Goal: Information Seeking & Learning: Find contact information

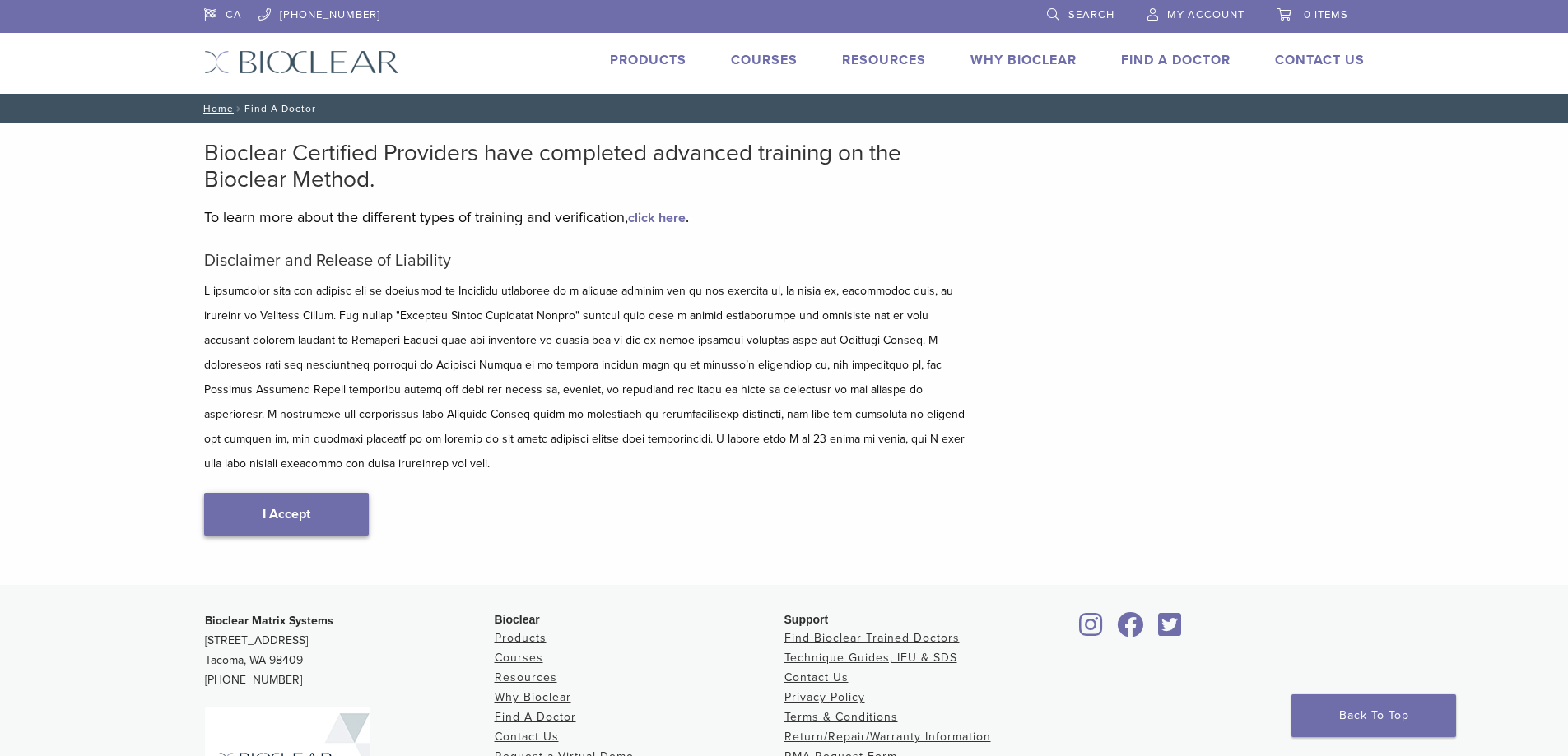
click at [288, 492] on link "I Accept" at bounding box center [286, 513] width 164 height 43
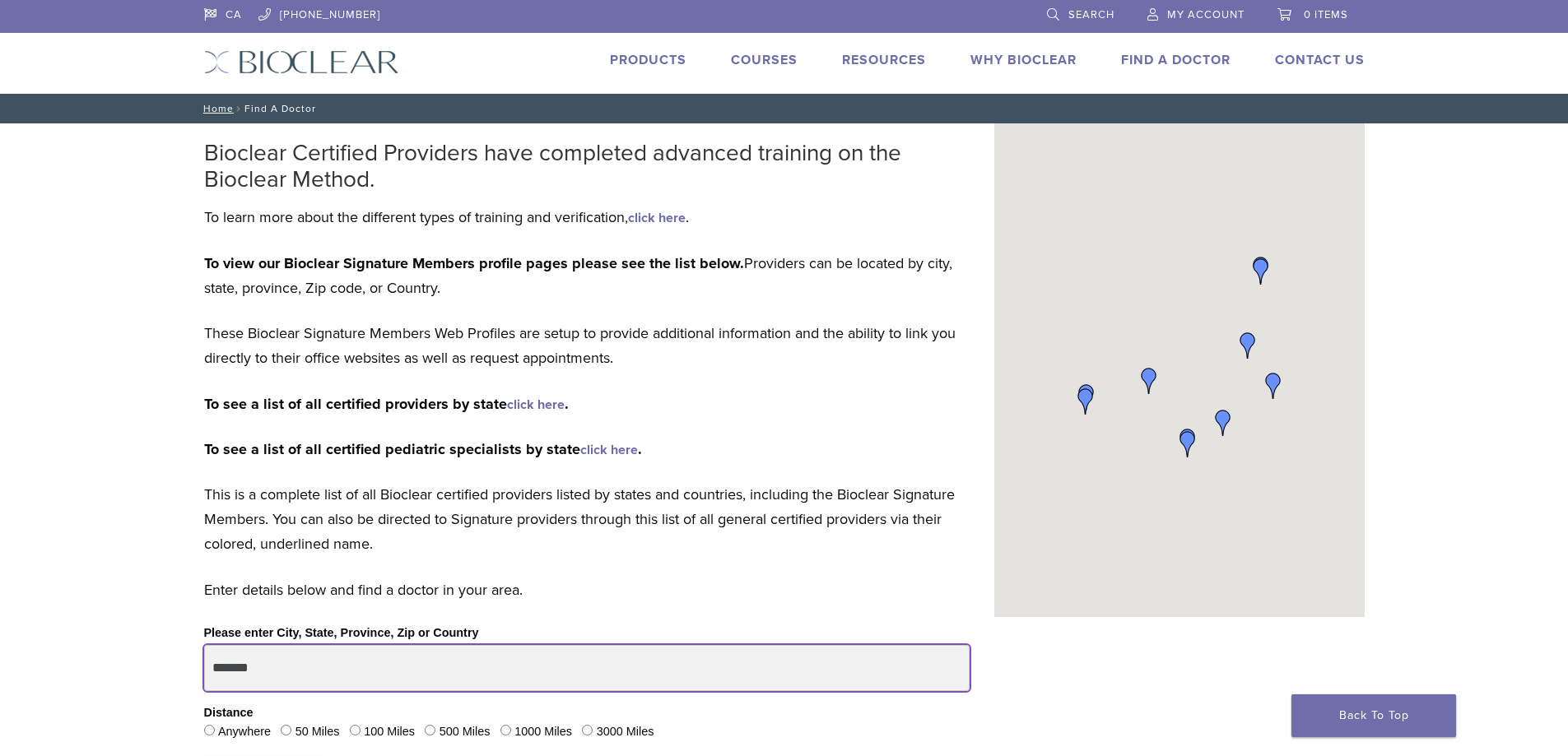
click at [324, 671] on input "*******" at bounding box center [587, 668] width 765 height 46
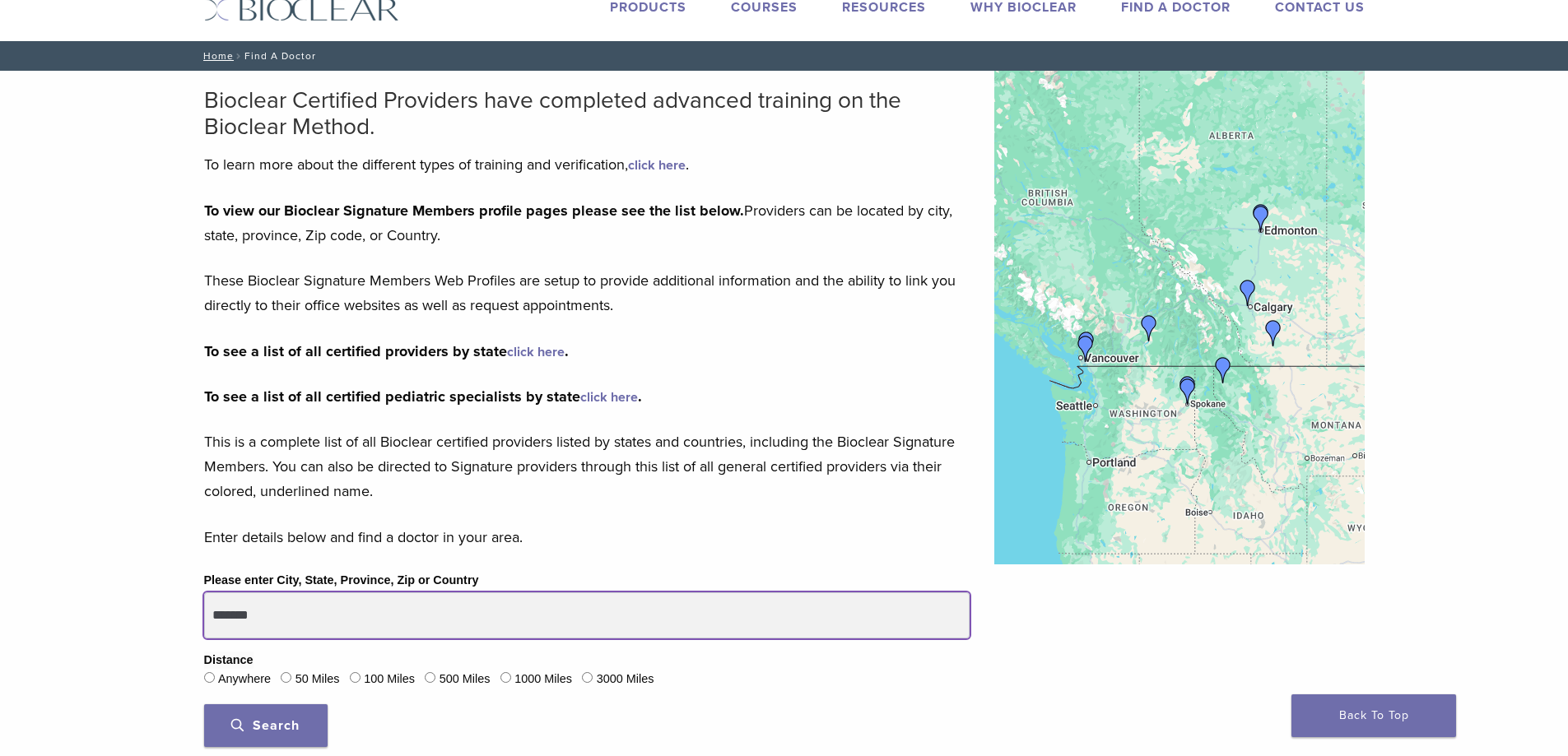
scroll to position [83, 0]
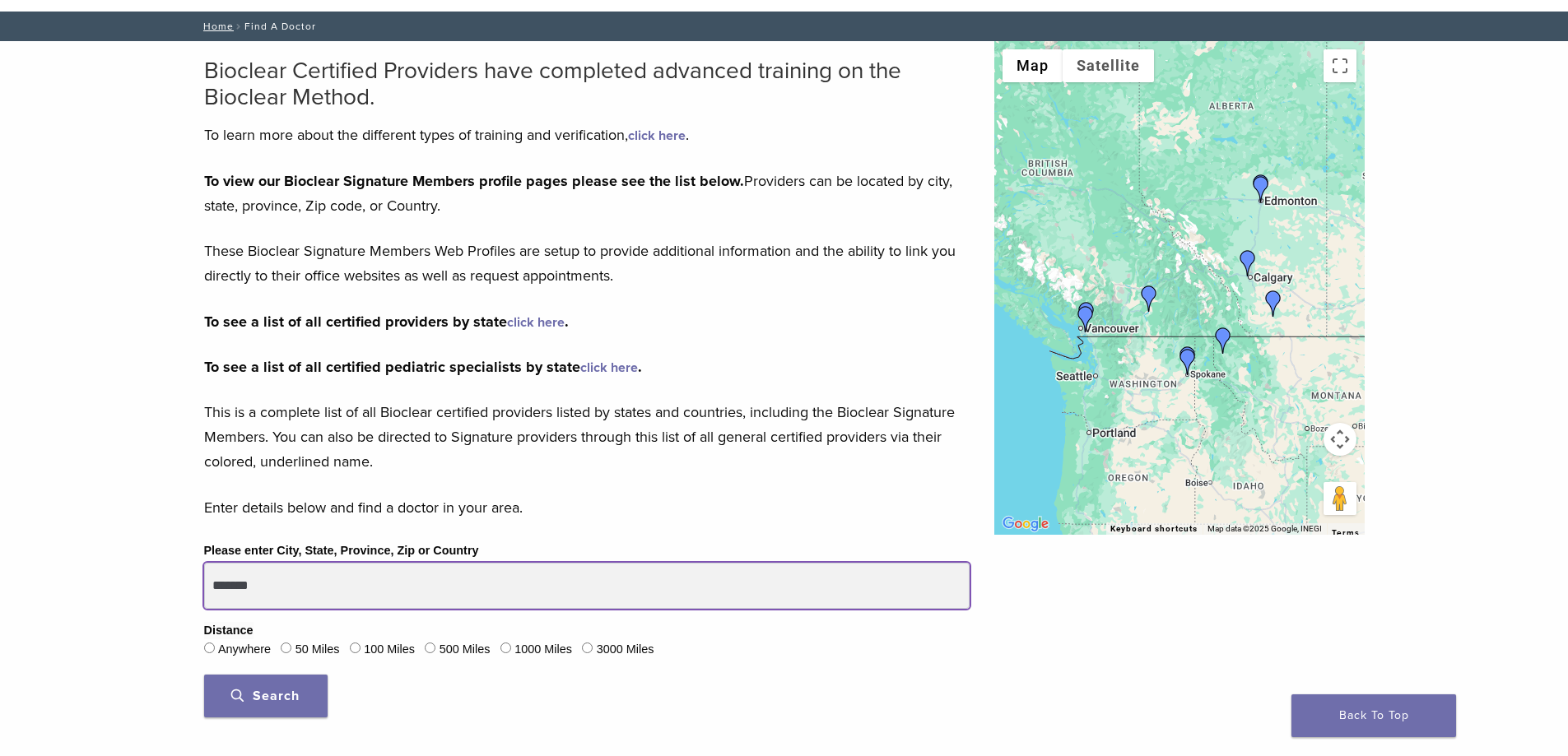
type input "*******"
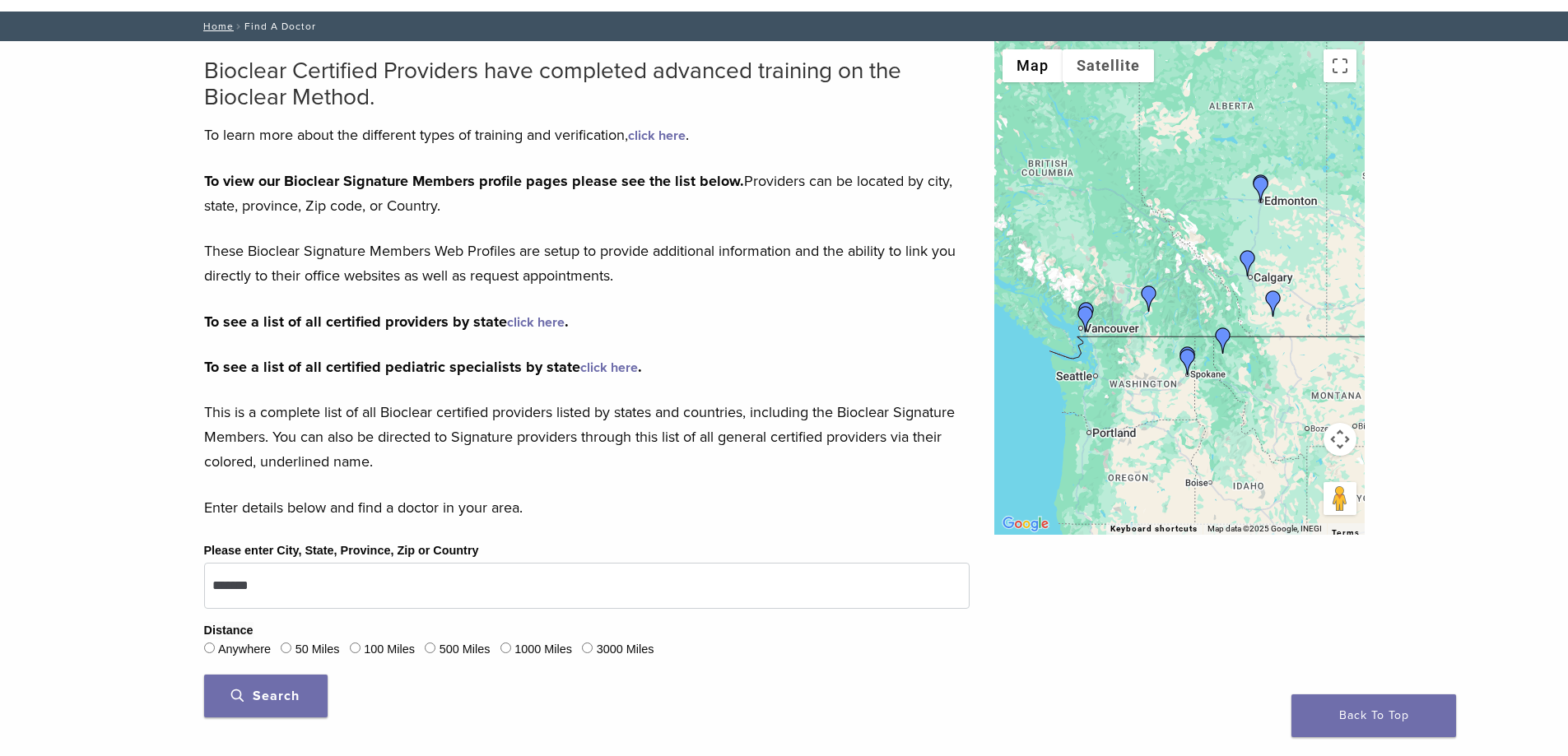
click at [267, 705] on button "Search" at bounding box center [266, 695] width 123 height 43
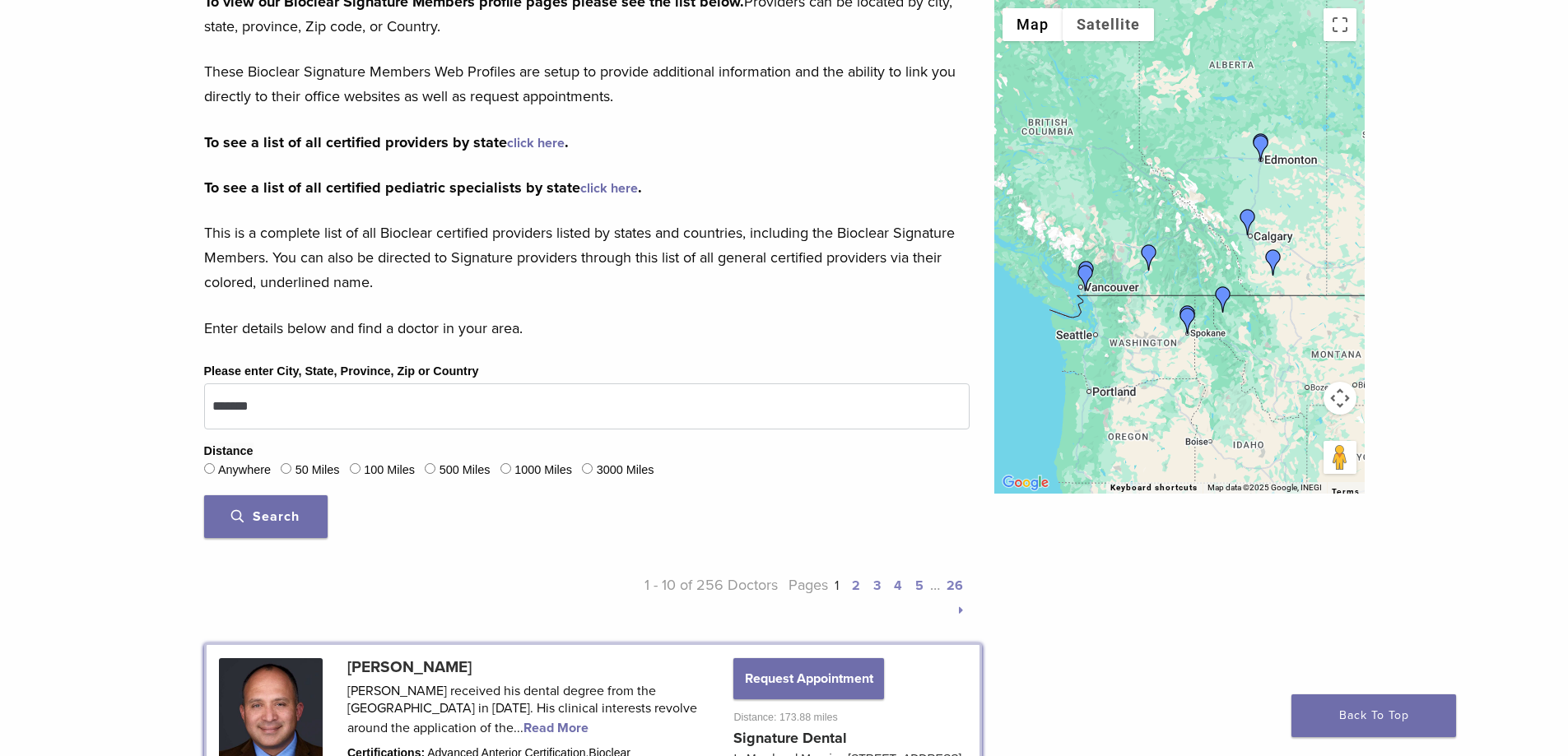
scroll to position [277, 0]
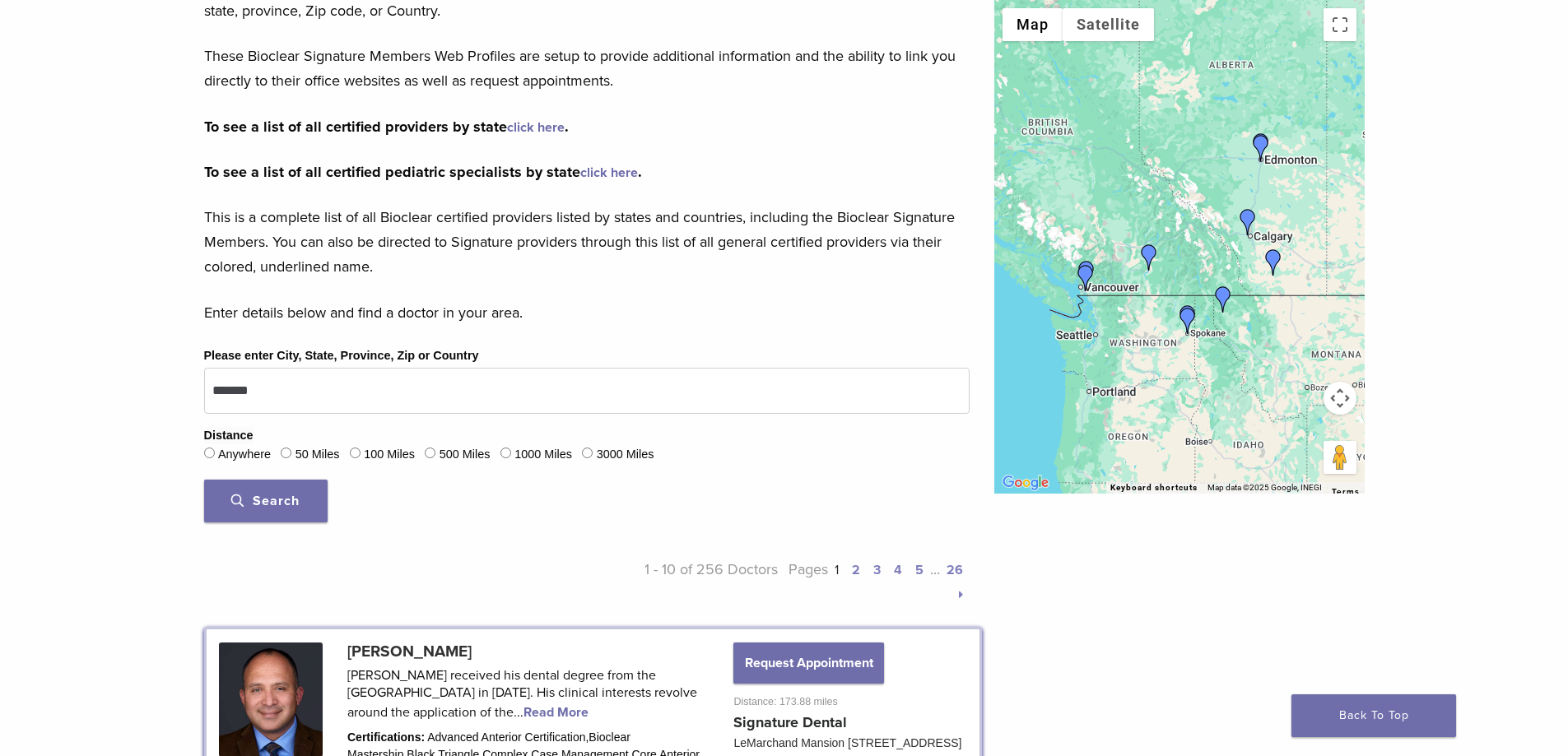
click at [289, 498] on span "Search" at bounding box center [266, 500] width 68 height 16
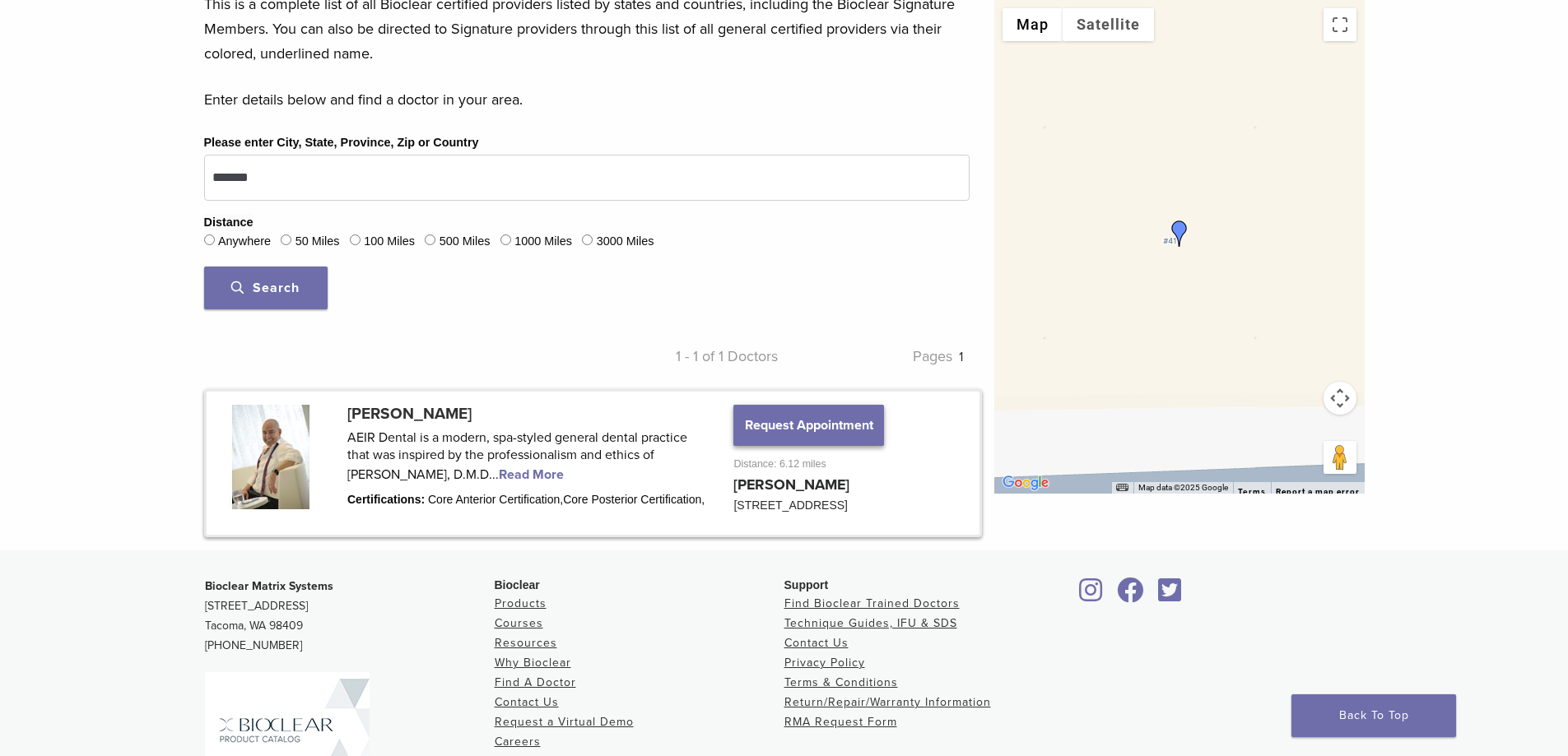
scroll to position [493, 0]
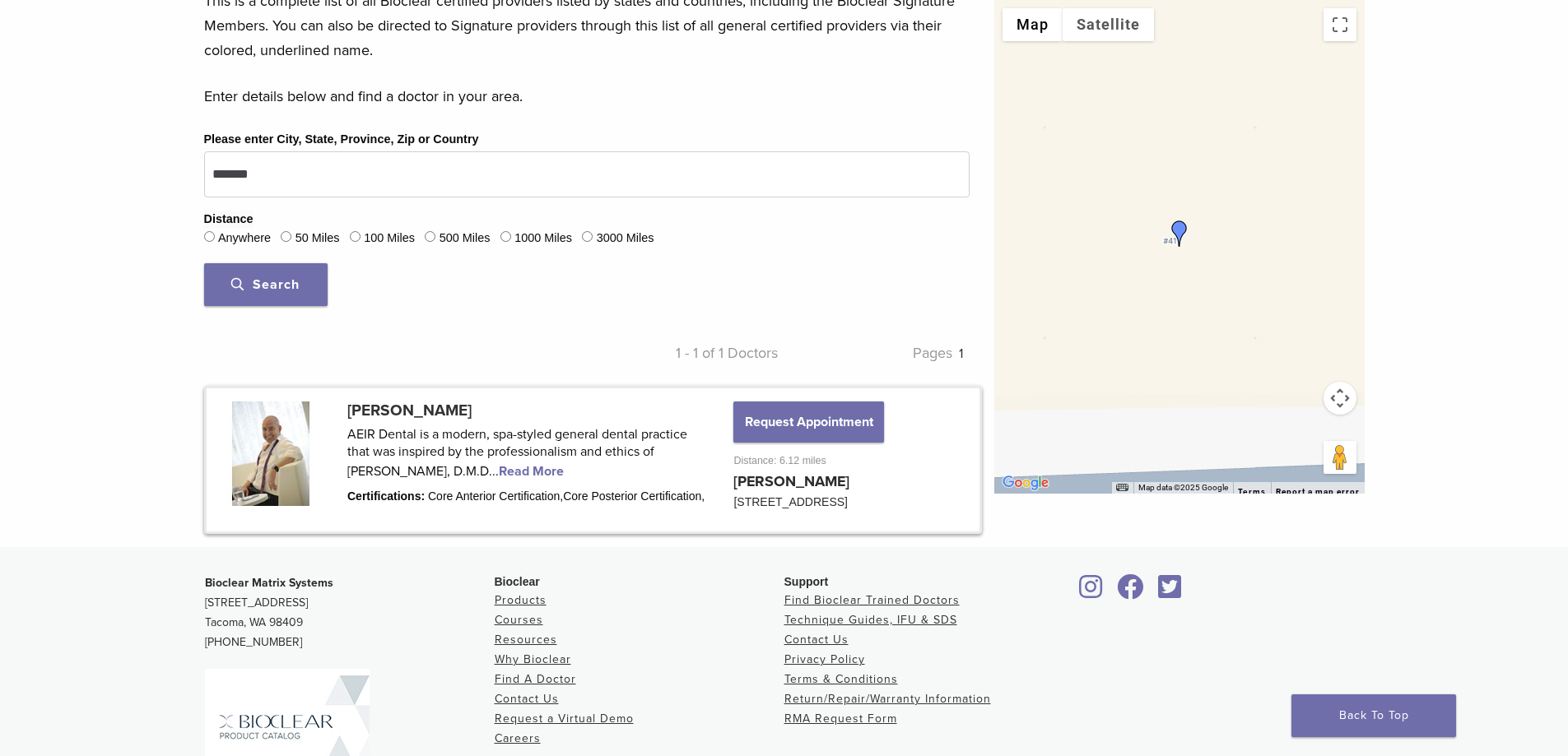
click at [495, 473] on link at bounding box center [593, 459] width 773 height 143
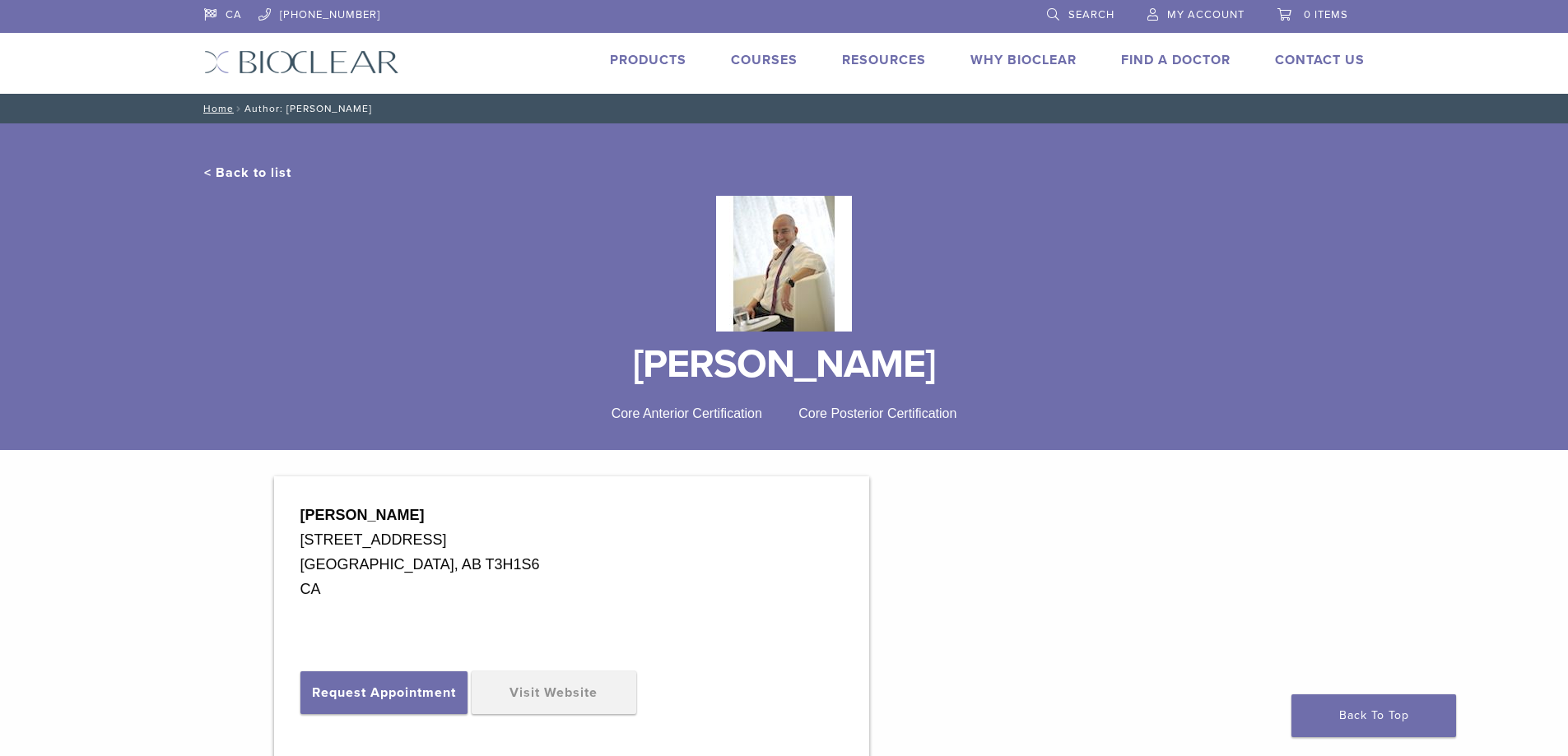
click at [784, 220] on img at bounding box center [783, 263] width 136 height 136
click at [264, 176] on link "< Back to list" at bounding box center [248, 172] width 87 height 16
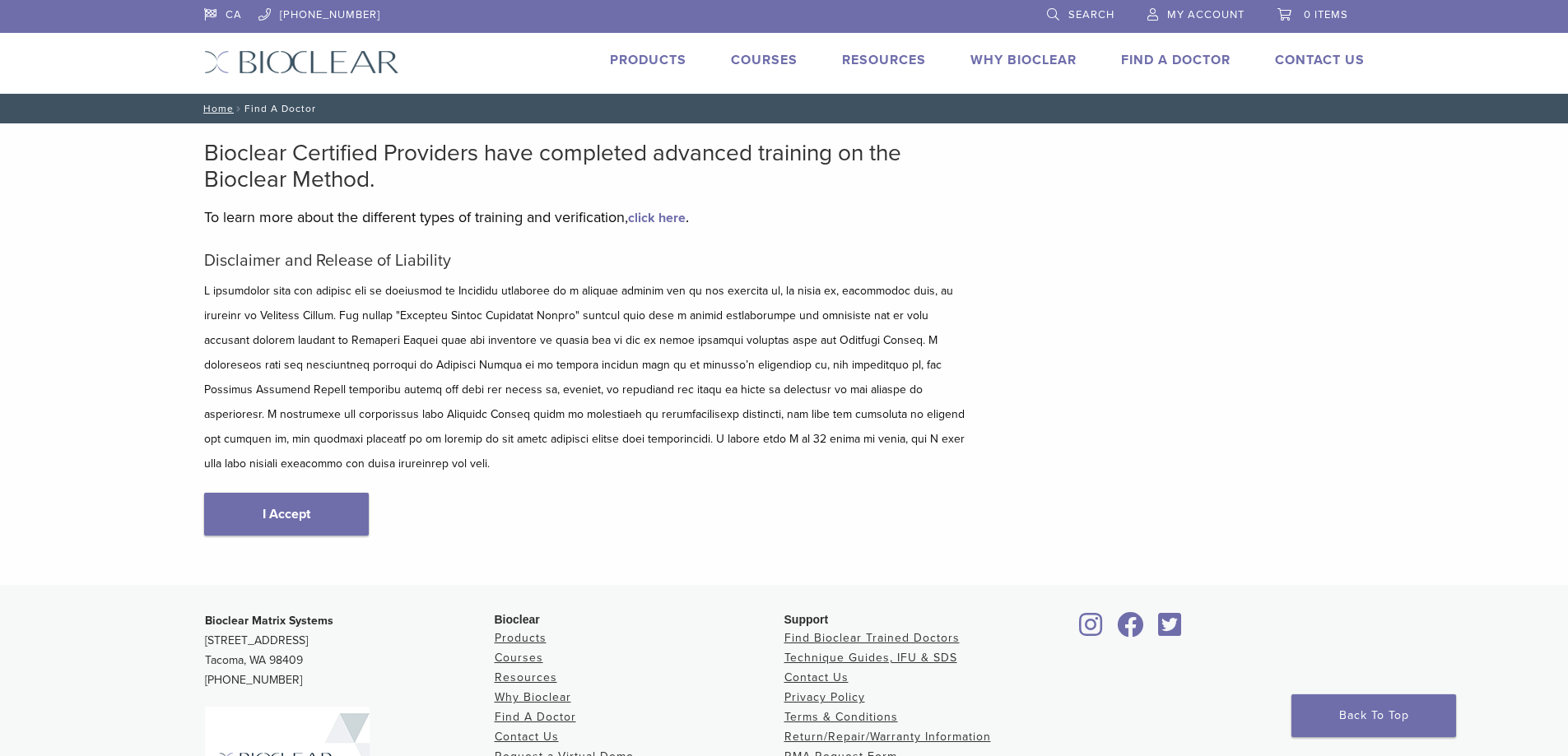
click at [1200, 86] on div "CA 1.855.712.5327 Search My Account 0 items Cart No products in the cart. Back …" at bounding box center [784, 46] width 1185 height 94
click at [1194, 58] on link "Find A Doctor" at bounding box center [1175, 60] width 109 height 16
click at [1198, 65] on link "Find A Doctor" at bounding box center [1175, 60] width 109 height 16
click at [267, 493] on link "I Accept" at bounding box center [286, 513] width 164 height 43
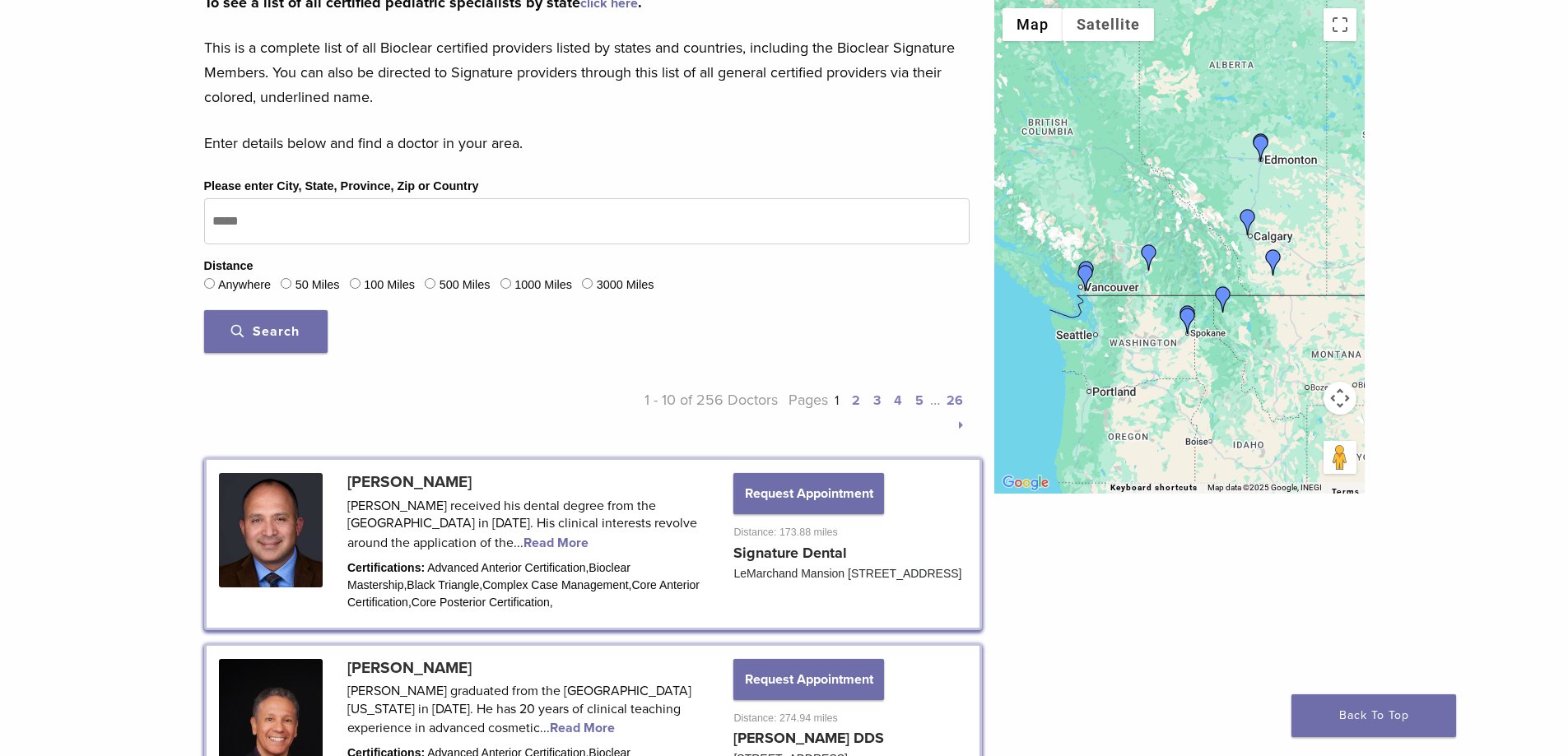
scroll to position [412, 0]
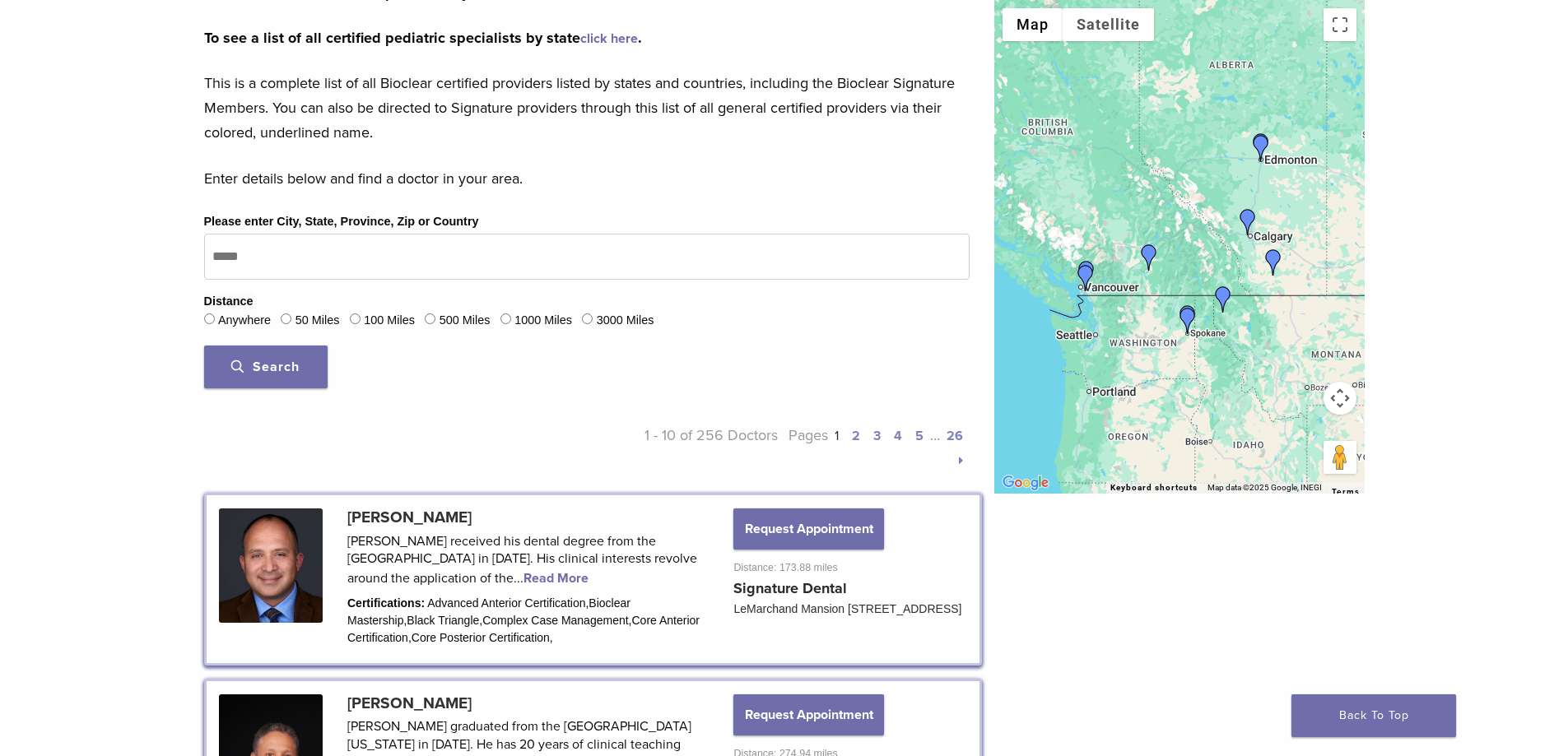
click at [364, 322] on div "100 Miles" at bounding box center [383, 321] width 65 height 22
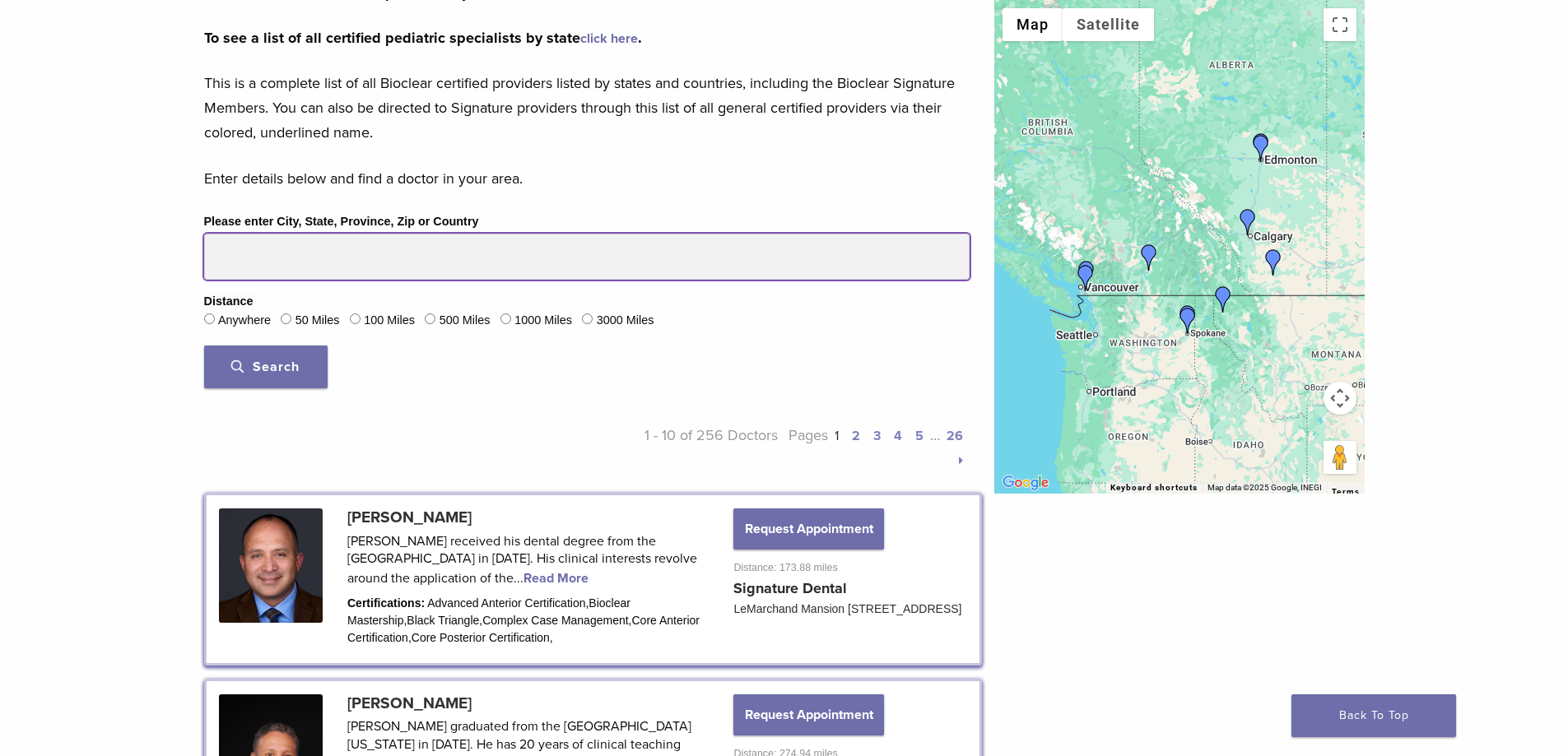
click at [254, 250] on input "Please enter City, State, Province, Zip or Country" at bounding box center [587, 256] width 765 height 46
click at [254, 255] on input "Please enter City, State, Province, Zip or Country" at bounding box center [587, 256] width 765 height 46
type input "******"
click at [204, 345] on button "Search" at bounding box center [266, 366] width 123 height 43
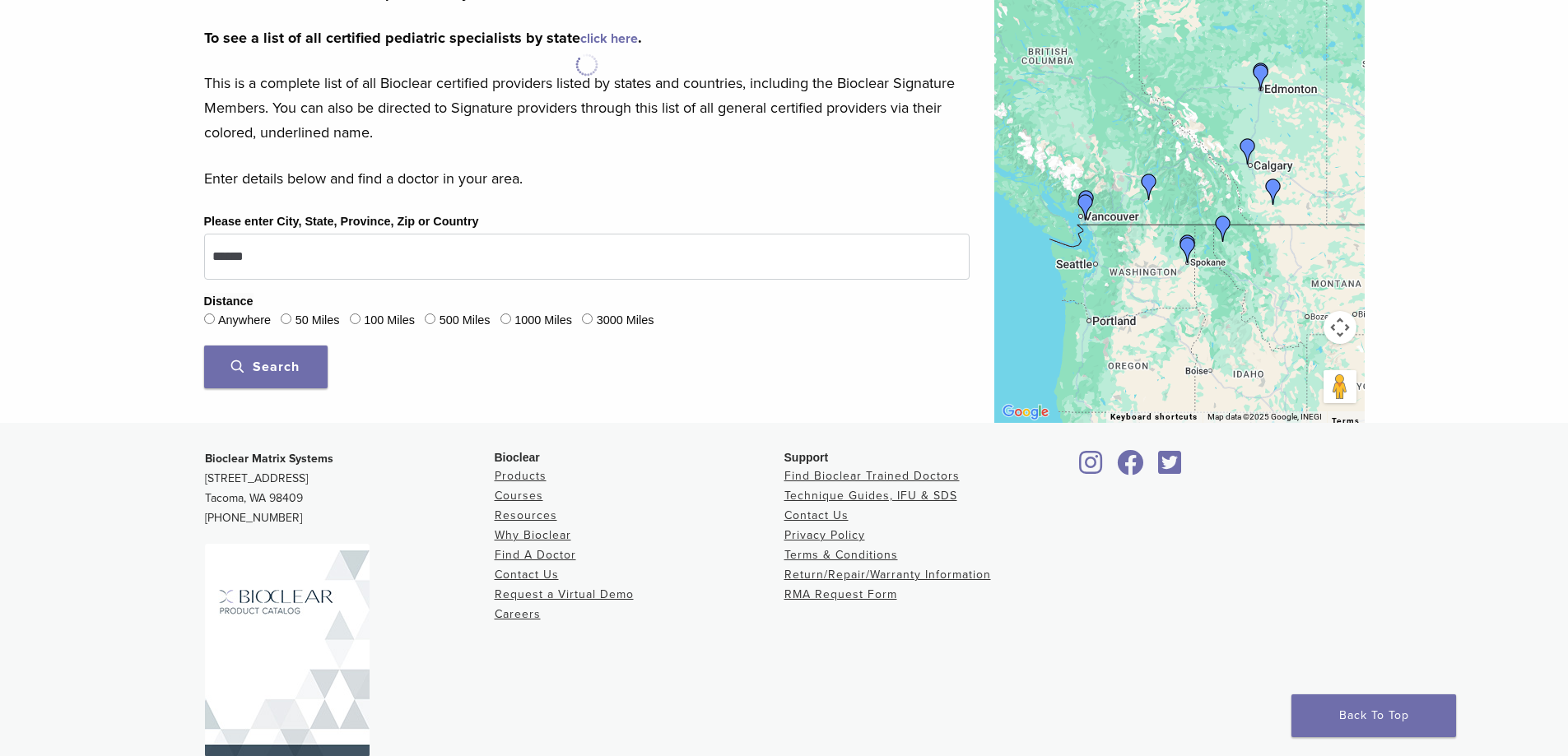
click at [260, 373] on span "Search" at bounding box center [266, 366] width 68 height 16
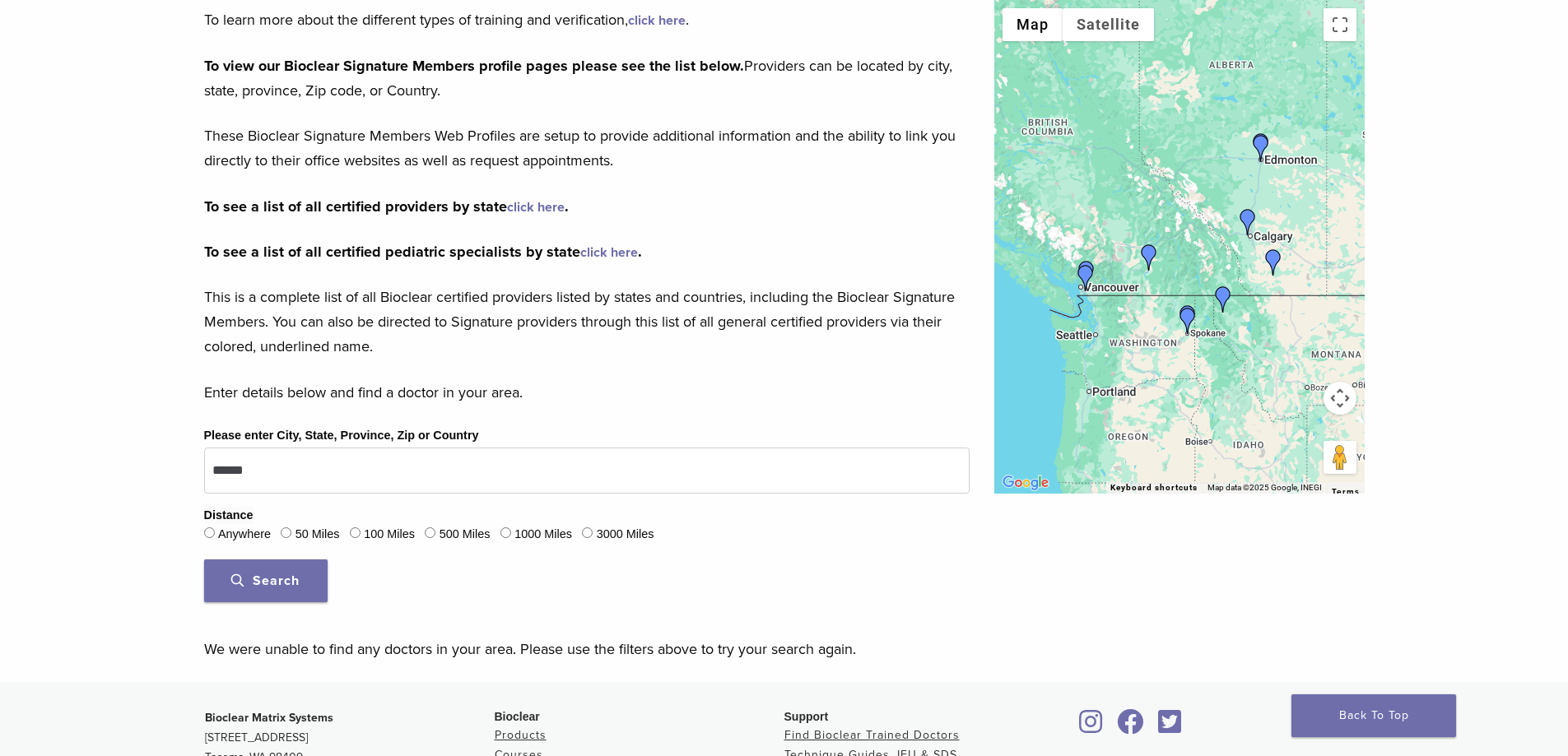
scroll to position [0, 0]
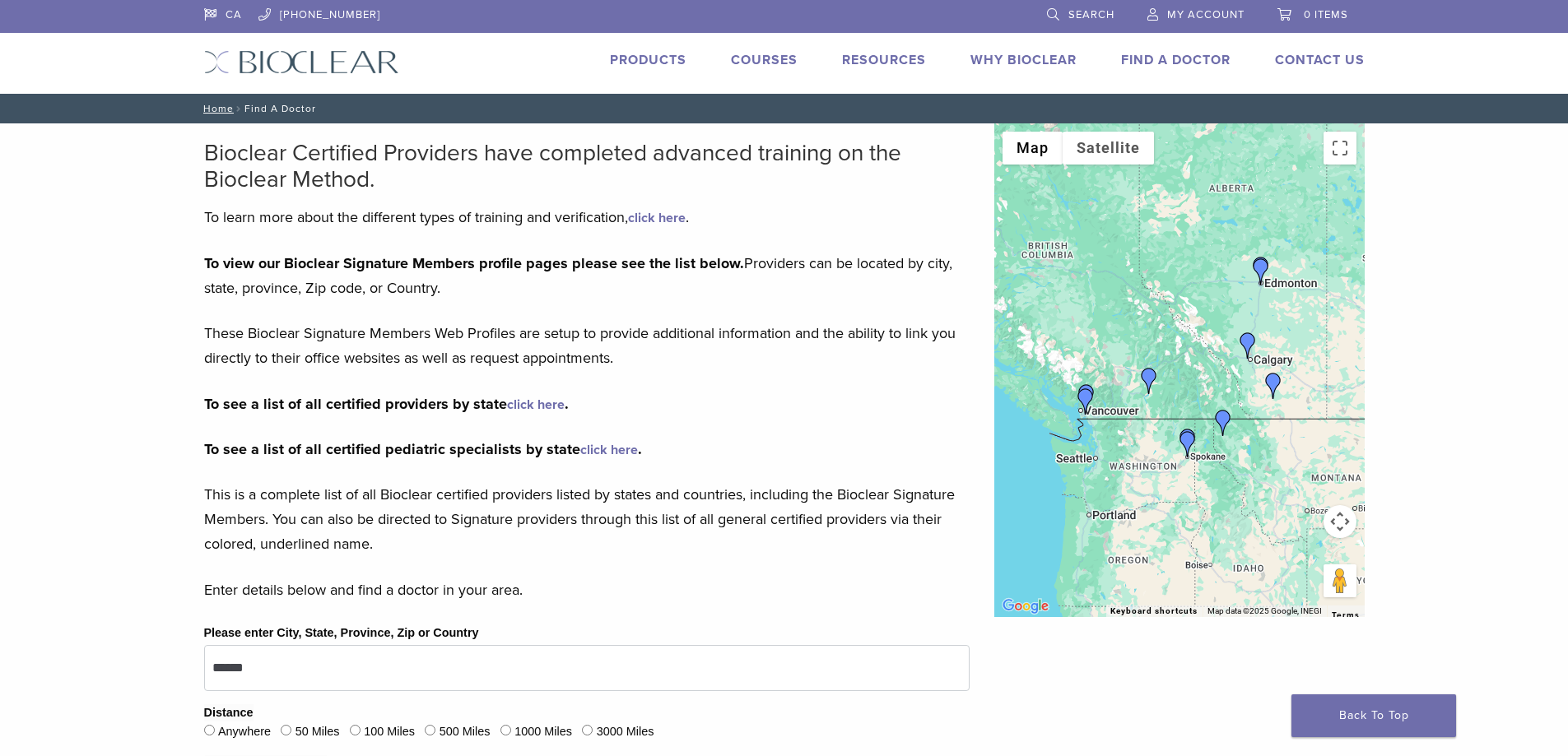
click at [273, 110] on nav "Home / Find A Doctor" at bounding box center [784, 108] width 1185 height 29
click at [628, 53] on link "Products" at bounding box center [648, 60] width 77 height 16
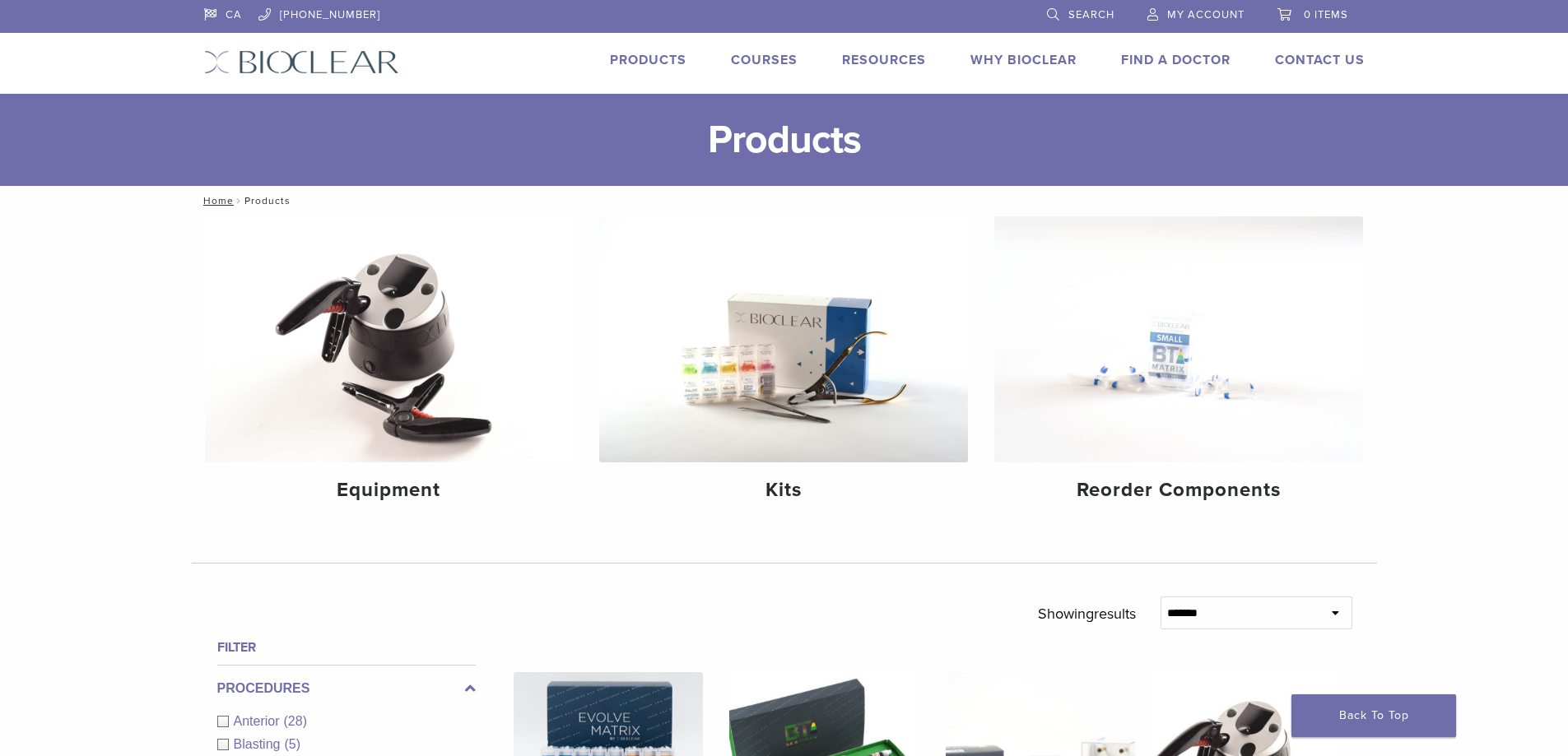
click at [1052, 62] on link "Why Bioclear" at bounding box center [1023, 60] width 106 height 16
